Goal: Transaction & Acquisition: Purchase product/service

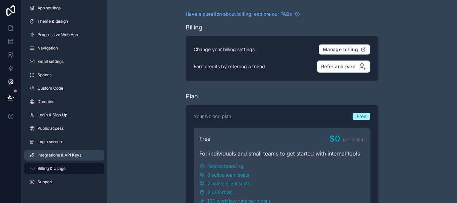
click at [58, 154] on span "Integrations & API Keys" at bounding box center [59, 154] width 44 height 5
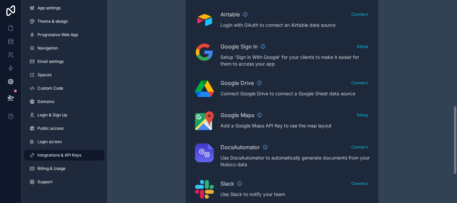
scroll to position [309, 0]
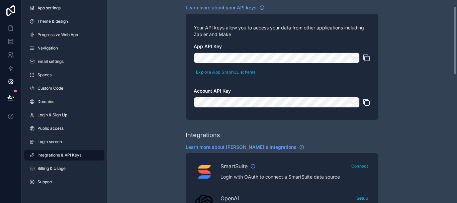
drag, startPoint x: 455, startPoint y: 43, endPoint x: 455, endPoint y: 49, distance: 6.0
click at [455, 49] on div "Integrations & API Keys Learn more about your API keys Your API keys allow you …" at bounding box center [282, 101] width 350 height 203
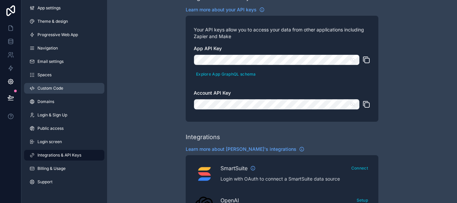
click at [48, 88] on span "Custom Code" at bounding box center [50, 88] width 26 height 5
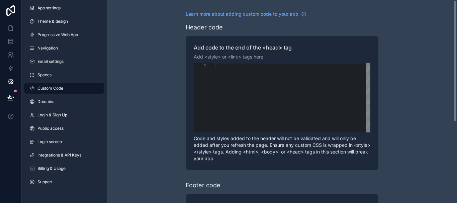
drag, startPoint x: 456, startPoint y: 50, endPoint x: 449, endPoint y: -29, distance: 79.2
click at [449, 0] on html "App settings Theme & design Progressive Web App Navigation Email settings Space…" at bounding box center [228, 101] width 457 height 203
click at [42, 76] on span "Spaces" at bounding box center [44, 74] width 14 height 5
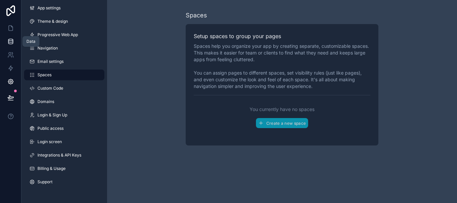
click at [9, 43] on icon at bounding box center [10, 41] width 7 height 7
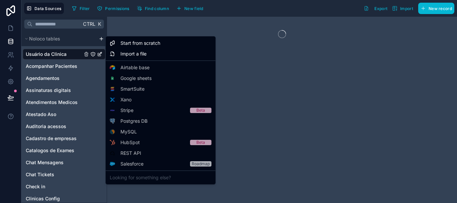
click at [101, 37] on html "Data Sources Filter Permissions Find column New field Export Import New record …" at bounding box center [228, 101] width 457 height 203
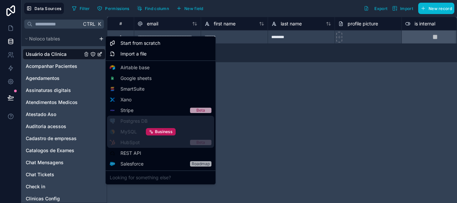
click at [139, 121] on div "Business" at bounding box center [160, 132] width 107 height 32
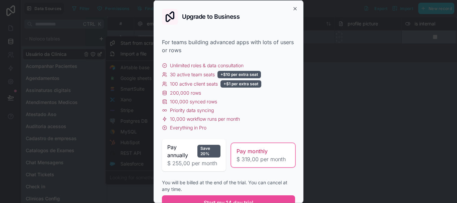
scroll to position [28, 0]
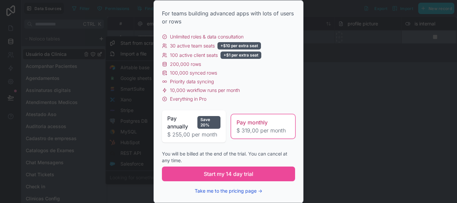
click at [242, 189] on button "Take me to the pricing page →" at bounding box center [229, 190] width 68 height 7
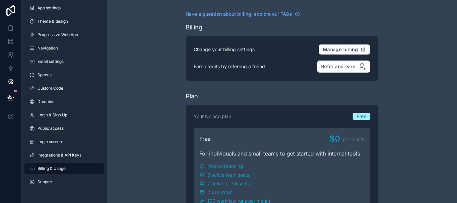
drag, startPoint x: 456, startPoint y: 51, endPoint x: 453, endPoint y: 126, distance: 75.6
click at [453, 126] on html "App settings Theme & design Progressive Web App Navigation Email settings Space…" at bounding box center [228, 101] width 457 height 203
drag, startPoint x: 451, startPoint y: 110, endPoint x: 456, endPoint y: 198, distance: 88.1
click at [456, 198] on html "App settings Theme & design Progressive Web App Navigation Email settings Space…" at bounding box center [228, 101] width 457 height 203
click at [456, 60] on html "App settings Theme & design Progressive Web App Navigation Email settings Space…" at bounding box center [228, 101] width 457 height 203
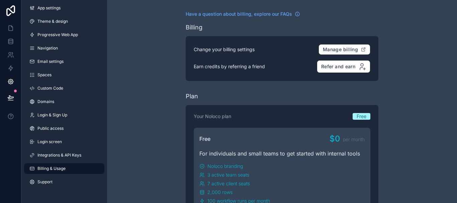
click at [125, 36] on html "App settings Theme & design Progressive Web App Navigation Email settings Space…" at bounding box center [228, 101] width 457 height 203
click at [48, 32] on html "App settings Theme & design Progressive Web App Navigation Email settings Space…" at bounding box center [228, 101] width 457 height 203
click at [10, 27] on html "App settings Theme & design Progressive Web App Navigation Email settings Space…" at bounding box center [228, 101] width 457 height 203
click at [10, 44] on html "App settings Theme & design Progressive Web App Navigation Email settings Space…" at bounding box center [228, 101] width 457 height 203
click at [62, 155] on html "App settings Theme & design Progressive Web App Navigation Email settings Space…" at bounding box center [228, 101] width 457 height 203
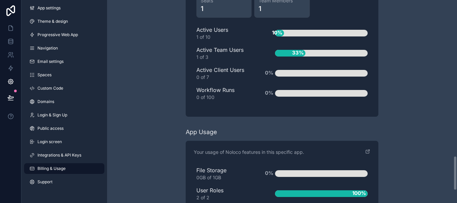
scroll to position [919, 0]
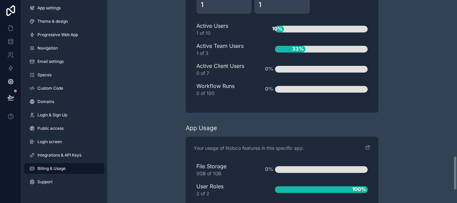
drag, startPoint x: 454, startPoint y: 19, endPoint x: 456, endPoint y: 175, distance: 156.1
click at [456, 175] on div "Have a question about billing, explore our FAQs Billing Change your billing set…" at bounding box center [282, 101] width 350 height 203
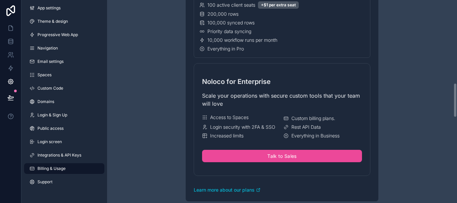
scroll to position [476, 0]
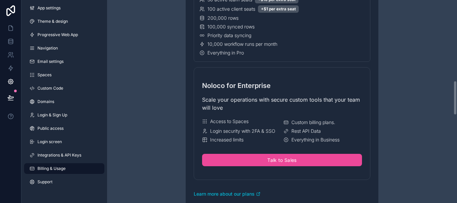
drag, startPoint x: 455, startPoint y: 173, endPoint x: 456, endPoint y: 99, distance: 74.9
click at [456, 99] on div "Have a question about billing, explore our FAQs Billing Change your billing set…" at bounding box center [282, 101] width 350 height 203
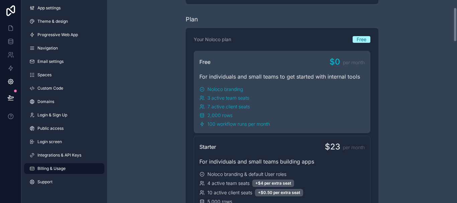
scroll to position [0, 0]
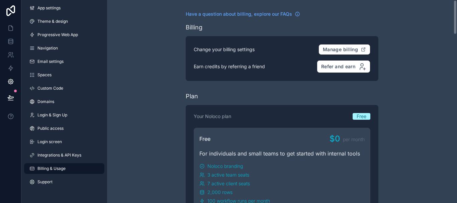
drag, startPoint x: 456, startPoint y: 105, endPoint x: 449, endPoint y: -18, distance: 122.6
click at [449, 0] on html "App settings Theme & design Progressive Web App Navigation Email settings Space…" at bounding box center [228, 101] width 457 height 203
click at [456, 27] on div "Have a question about billing, explore our FAQs Billing Change your billing set…" at bounding box center [282, 101] width 350 height 203
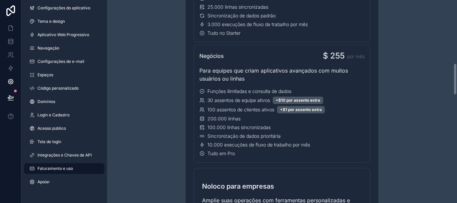
scroll to position [402, 0]
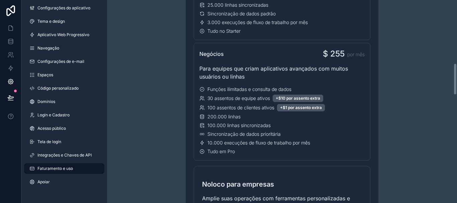
drag, startPoint x: 456, startPoint y: 24, endPoint x: 456, endPoint y: 87, distance: 63.5
click at [456, 87] on div "Tem alguma dúvida sobre faturamento? Explore nossas perguntas frequentes Cobran…" at bounding box center [282, 101] width 350 height 203
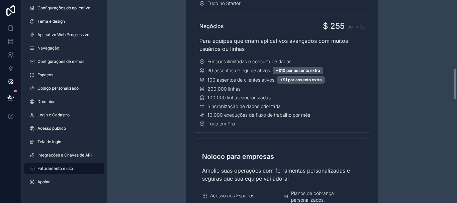
scroll to position [431, 0]
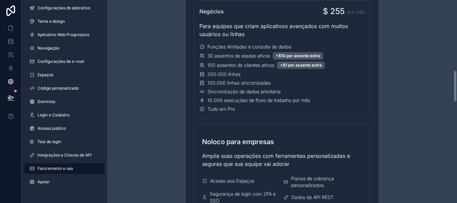
drag, startPoint x: 456, startPoint y: 85, endPoint x: 452, endPoint y: 95, distance: 10.8
click at [452, 95] on div "Tem alguma dúvida sobre faturamento? Explore nossas perguntas frequentes Cobran…" at bounding box center [282, 101] width 350 height 203
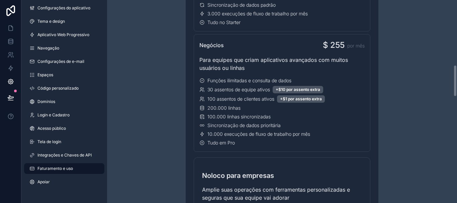
scroll to position [408, 0]
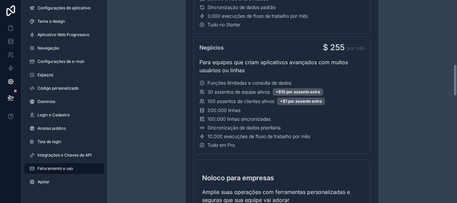
drag, startPoint x: 453, startPoint y: 89, endPoint x: 455, endPoint y: 80, distance: 8.8
click at [455, 80] on div "Tem alguma dúvida sobre faturamento? Explore nossas perguntas frequentes Cobran…" at bounding box center [282, 101] width 350 height 203
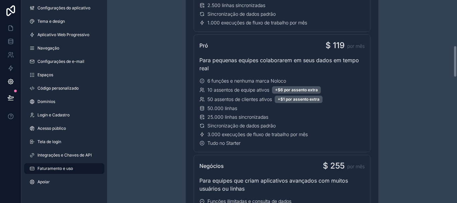
scroll to position [288, 0]
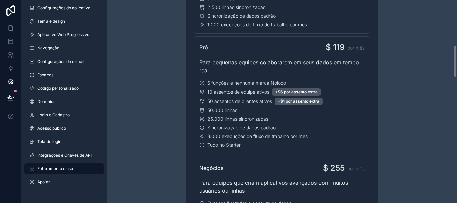
drag, startPoint x: 455, startPoint y: 80, endPoint x: 456, endPoint y: 61, distance: 18.8
click at [456, 61] on div "Tem alguma dúvida sobre faturamento? Explore nossas perguntas frequentes Cobran…" at bounding box center [282, 101] width 350 height 203
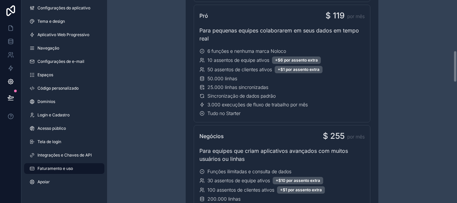
scroll to position [324, 0]
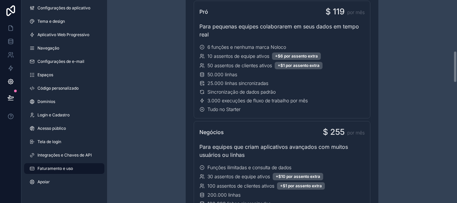
drag, startPoint x: 456, startPoint y: 60, endPoint x: 456, endPoint y: 66, distance: 5.7
click at [456, 66] on div "Tem alguma dúvida sobre faturamento? Explore nossas perguntas frequentes Cobran…" at bounding box center [282, 101] width 350 height 203
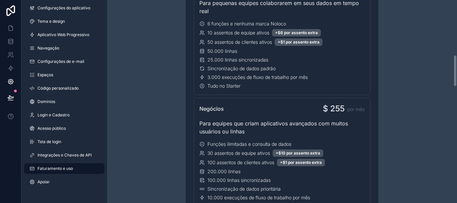
scroll to position [343, 0]
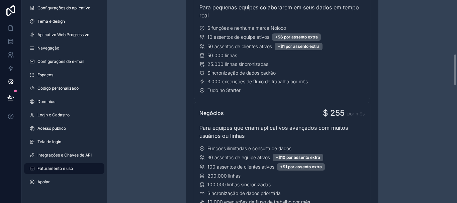
drag, startPoint x: 456, startPoint y: 66, endPoint x: 456, endPoint y: 69, distance: 3.4
click at [456, 69] on div "Tem alguma dúvida sobre faturamento? Explore nossas perguntas frequentes Cobran…" at bounding box center [282, 101] width 350 height 203
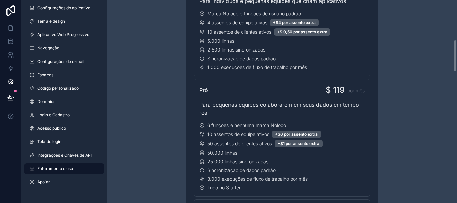
scroll to position [239, 0]
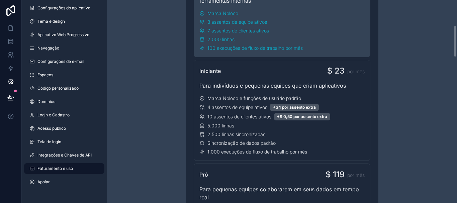
drag, startPoint x: 455, startPoint y: 69, endPoint x: 454, endPoint y: 40, distance: 28.4
click at [454, 40] on div "Tem alguma dúvida sobre faturamento? Explore nossas perguntas frequentes Cobran…" at bounding box center [282, 101] width 350 height 203
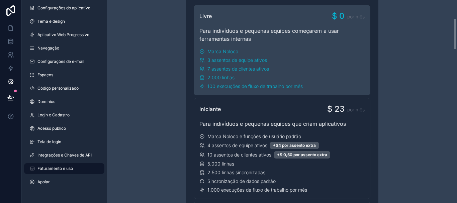
scroll to position [127, 0]
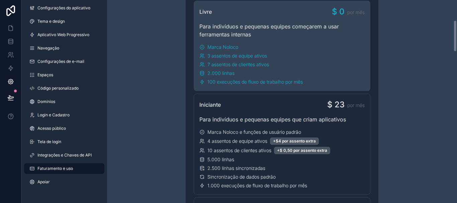
drag, startPoint x: 454, startPoint y: 40, endPoint x: 454, endPoint y: 35, distance: 5.4
click at [454, 35] on div "Tem alguma dúvida sobre faturamento? Explore nossas perguntas frequentes Cobran…" at bounding box center [282, 101] width 350 height 203
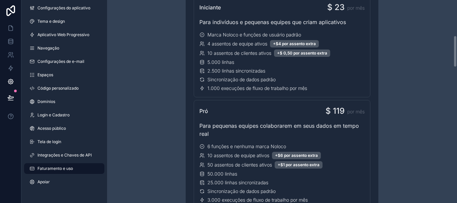
scroll to position [231, 0]
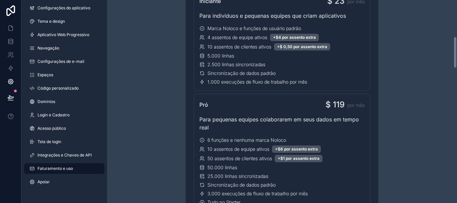
drag, startPoint x: 454, startPoint y: 35, endPoint x: 456, endPoint y: 51, distance: 16.5
click at [456, 51] on div "Tem alguma dúvida sobre faturamento? Explore nossas perguntas frequentes Cobran…" at bounding box center [282, 101] width 350 height 203
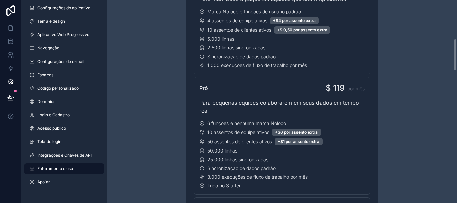
drag, startPoint x: 456, startPoint y: 45, endPoint x: 453, endPoint y: 48, distance: 4.3
click at [453, 48] on div "Tem alguma dúvida sobre faturamento? Explore nossas perguntas frequentes Cobran…" at bounding box center [282, 101] width 350 height 203
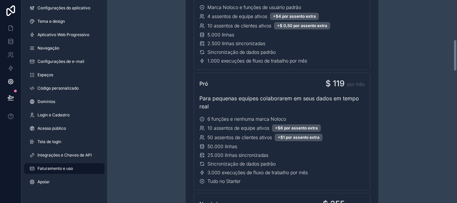
scroll to position [243, 0]
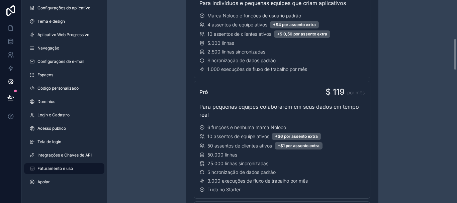
click at [456, 44] on div "Tem alguma dúvida sobre faturamento? Explore nossas perguntas frequentes Cobran…" at bounding box center [282, 101] width 350 height 203
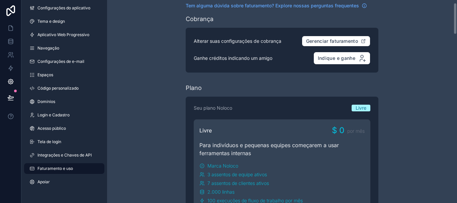
scroll to position [4, 0]
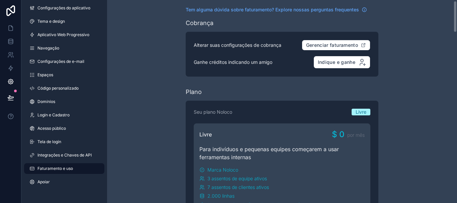
drag, startPoint x: 454, startPoint y: 54, endPoint x: 456, endPoint y: 17, distance: 37.9
click at [456, 17] on div "Tem alguma dúvida sobre faturamento? Explore nossas perguntas frequentes Cobran…" at bounding box center [282, 101] width 350 height 203
click at [51, 157] on font "Integrações e Chaves de API" at bounding box center [64, 154] width 54 height 5
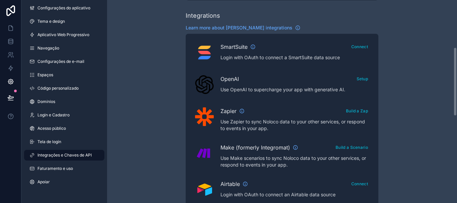
scroll to position [146, 0]
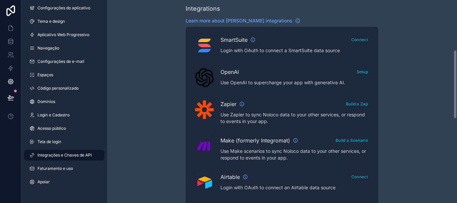
drag, startPoint x: 456, startPoint y: 46, endPoint x: 455, endPoint y: 96, distance: 49.8
click at [455, 96] on div "Integrations & API Keys Learn more about your API keys Your API keys allow you …" at bounding box center [282, 101] width 350 height 203
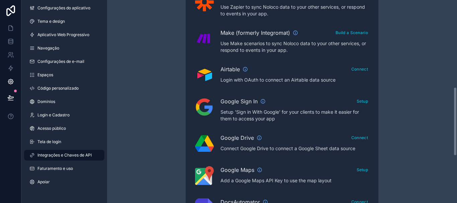
drag, startPoint x: 456, startPoint y: 75, endPoint x: 456, endPoint y: 112, distance: 37.1
click at [456, 112] on div "Integrations & API Keys Learn more about your API keys Your API keys allow you …" at bounding box center [282, 101] width 350 height 203
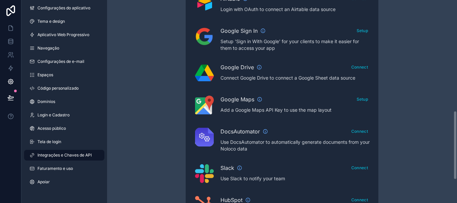
drag, startPoint x: 456, startPoint y: 112, endPoint x: 456, endPoint y: 137, distance: 24.4
click at [456, 137] on div "Integrations & API Keys Learn more about your API keys Your API keys allow you …" at bounding box center [282, 101] width 350 height 203
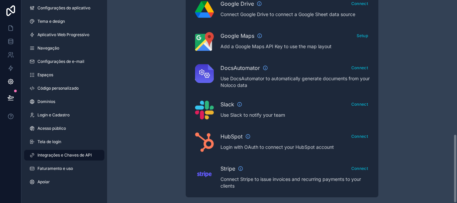
scroll to position [393, 0]
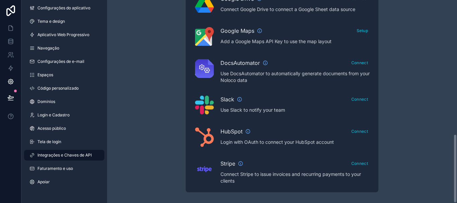
drag, startPoint x: 456, startPoint y: 137, endPoint x: 455, endPoint y: 179, distance: 42.8
click at [455, 179] on div "Integrations & API Keys Learn more about your API keys Your API keys allow you …" at bounding box center [282, 101] width 350 height 203
click at [11, 42] on icon at bounding box center [10, 41] width 4 height 3
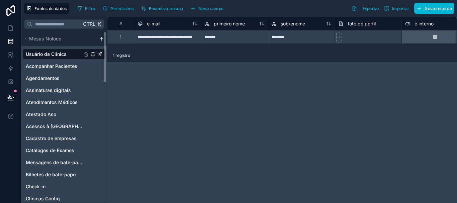
click at [101, 40] on html "Fontes de dados Filtro Permissões Encontrar coluna Novo campo Exportar Importar…" at bounding box center [228, 101] width 457 height 203
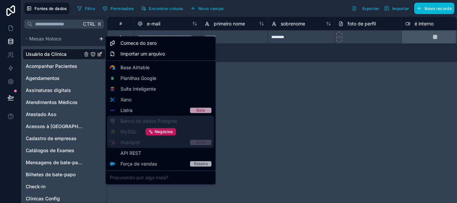
click at [149, 119] on div "Negócios" at bounding box center [160, 132] width 107 height 32
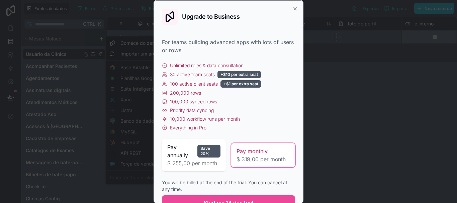
scroll to position [28, 0]
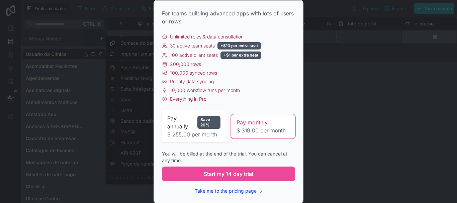
click at [228, 191] on button "Take me to the pricing page →" at bounding box center [229, 190] width 68 height 7
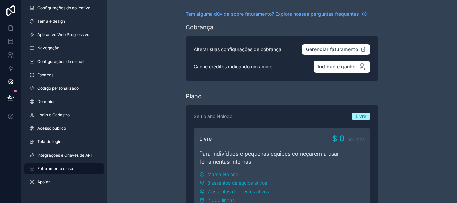
drag, startPoint x: 456, startPoint y: 55, endPoint x: 456, endPoint y: 69, distance: 13.7
click at [456, 69] on html "Configurações do aplicativo Tema e design Aplicativo Web Progressivo Navegação …" at bounding box center [228, 101] width 457 height 203
click at [456, 7] on html "Configurações do aplicativo Tema e design Aplicativo Web Progressivo Navegação …" at bounding box center [228, 101] width 457 height 203
click at [47, 182] on html "Configurações do aplicativo Tema e design Aplicativo Web Progressivo Navegação …" at bounding box center [228, 101] width 457 height 203
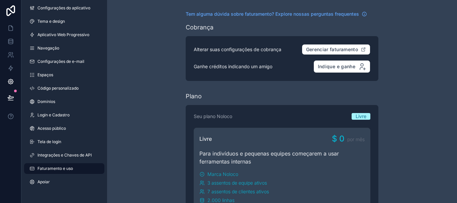
click at [59, 165] on html "Configurações do aplicativo Tema e design Aplicativo Web Progressivo Navegação …" at bounding box center [228, 101] width 457 height 203
